Goal: Information Seeking & Learning: Understand process/instructions

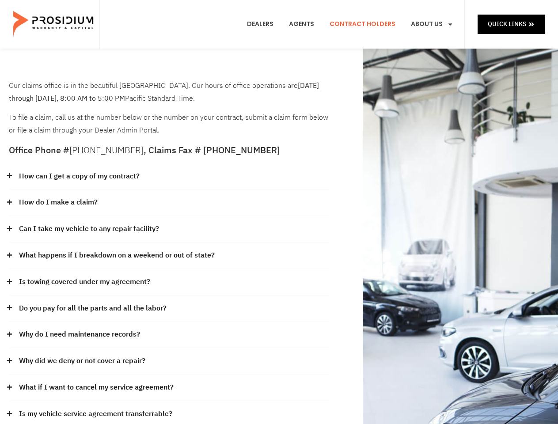
click at [279, 212] on div "How do I make a claim?" at bounding box center [169, 202] width 321 height 26
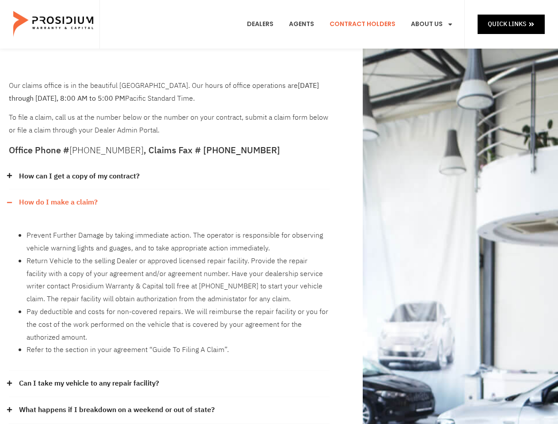
click at [169, 177] on div "How can I get a copy of my contract?" at bounding box center [169, 176] width 321 height 26
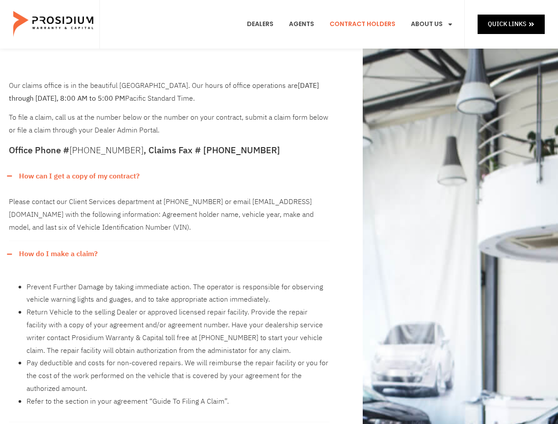
click at [79, 176] on link "How can I get a copy of my contract?" at bounding box center [79, 176] width 121 height 13
click at [169, 203] on div "Please contact our Client Services department at [PHONE_NUMBER] or email [EMAIL…" at bounding box center [169, 215] width 321 height 52
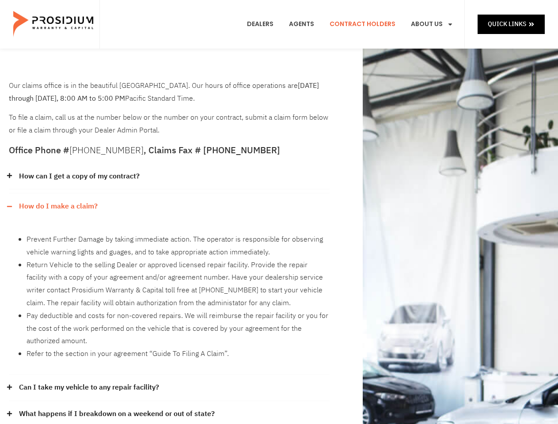
click at [58, 202] on link "How do I make a claim?" at bounding box center [58, 206] width 79 height 13
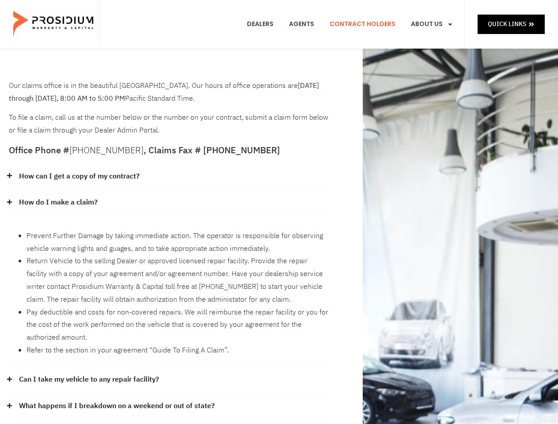
click at [169, 230] on li "Prevent Further Damage by taking immediate action. The operator is responsible …" at bounding box center [177, 243] width 303 height 26
click at [89, 230] on li "Prevent Further Damage by taking immediate action. The operator is responsible …" at bounding box center [177, 243] width 303 height 26
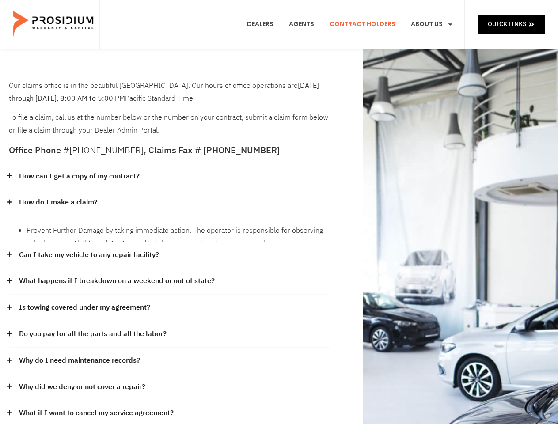
click at [169, 275] on link "What happens if I breakdown on a weekend or out of state?" at bounding box center [117, 281] width 196 height 13
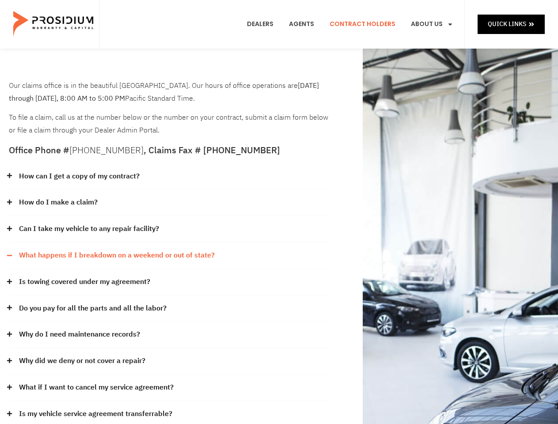
click at [116, 255] on link "What happens if I breakdown on a weekend or out of state?" at bounding box center [117, 255] width 196 height 13
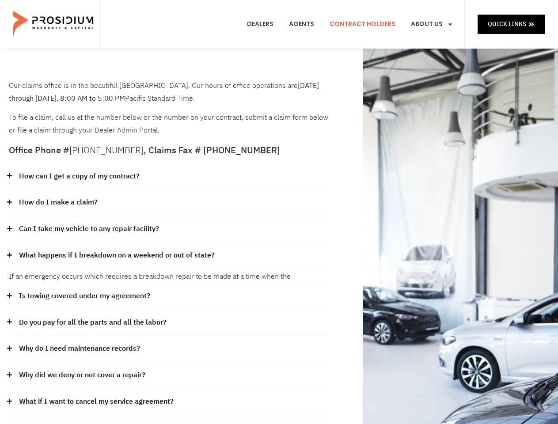
click at [169, 282] on div "If an emergency occurs which requires a breakdown repair to be made at a time w…" at bounding box center [169, 276] width 321 height 14
